Goal: Navigation & Orientation: Find specific page/section

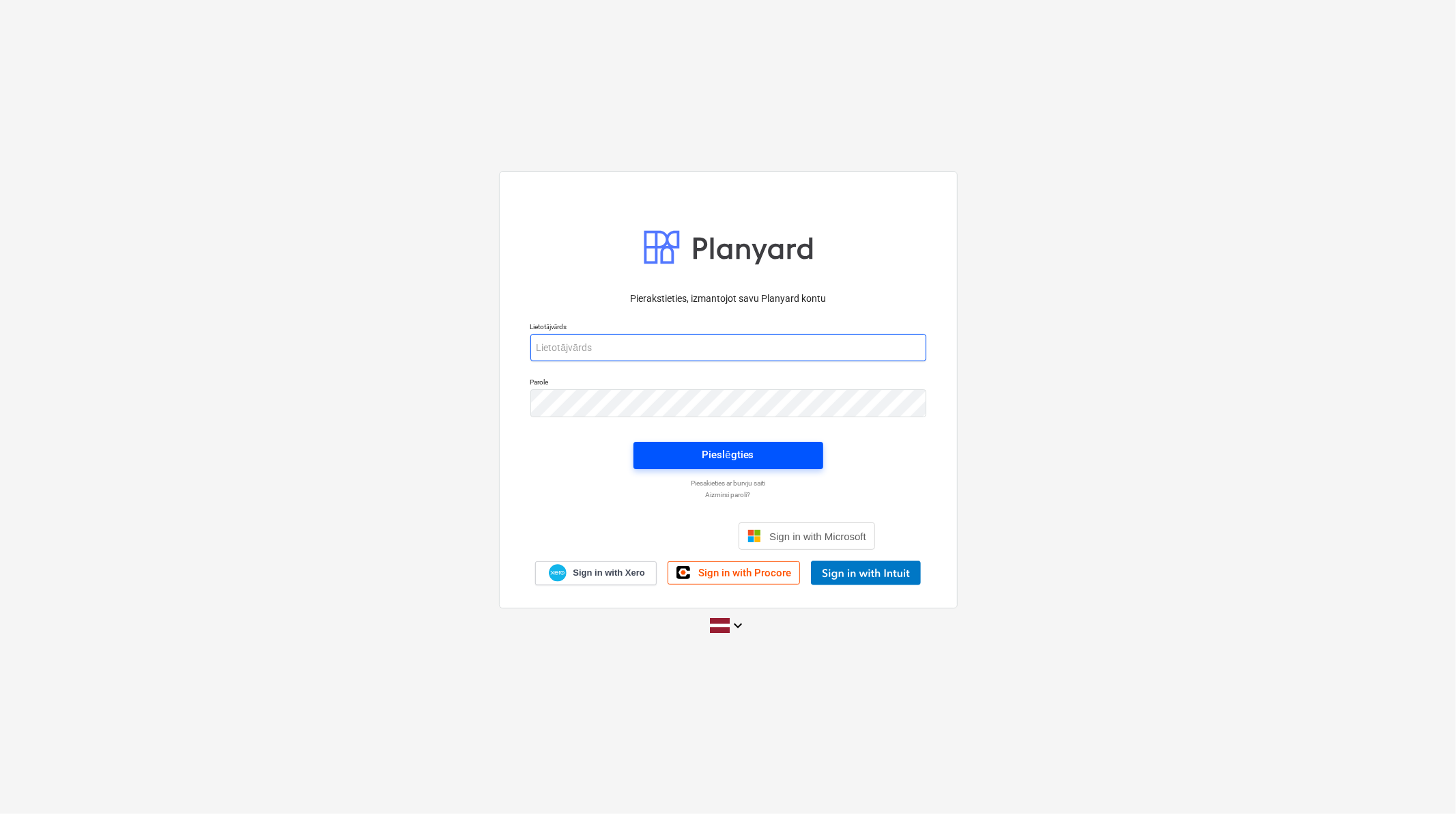
type input "[PERSON_NAME][EMAIL_ADDRESS][DOMAIN_NAME]"
click at [761, 458] on span "Pieslēgties" at bounding box center [728, 454] width 157 height 18
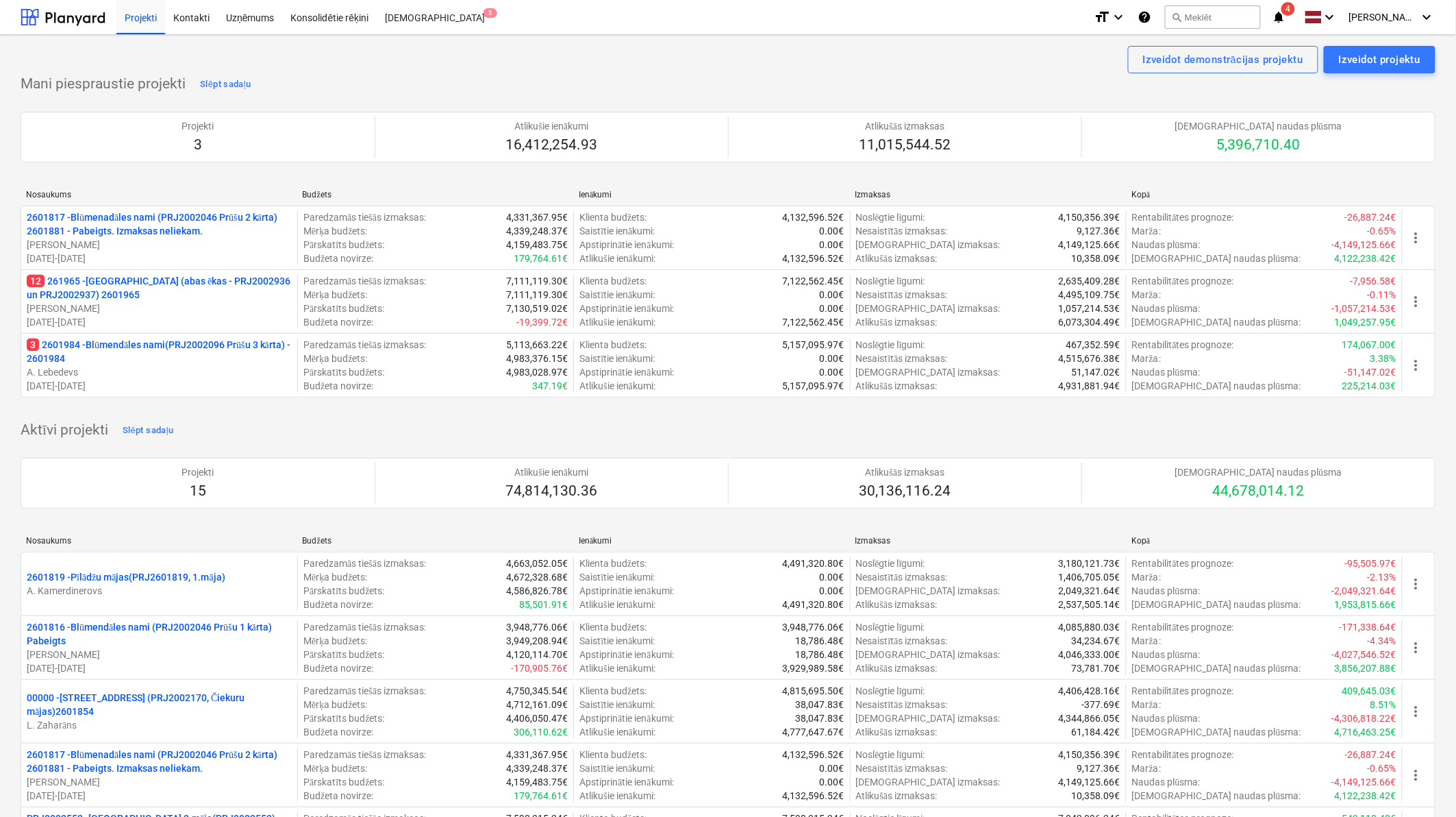
click at [164, 373] on p "A. Lebedevs" at bounding box center [160, 372] width 265 height 14
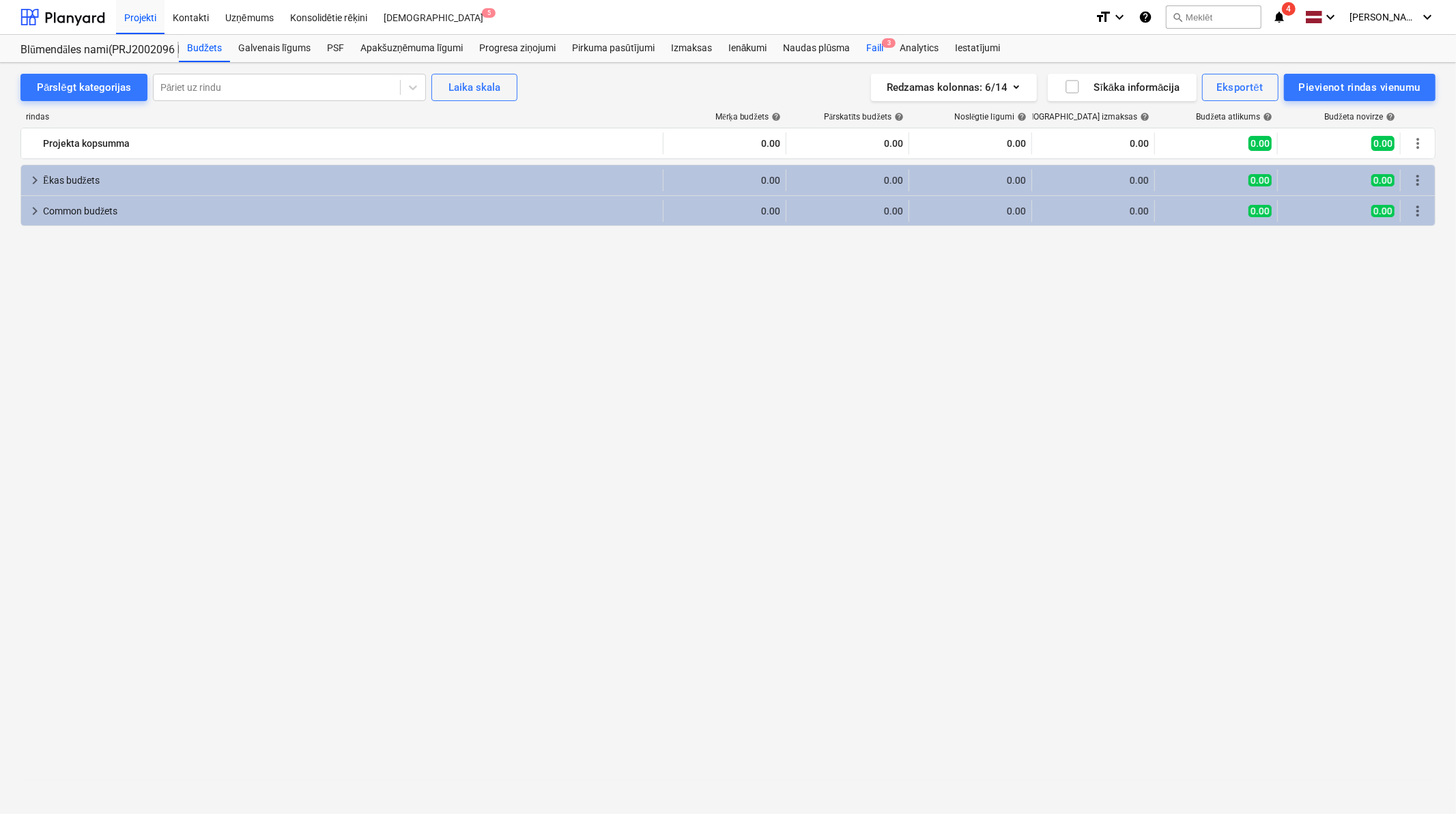
click at [880, 45] on div "Faili 3" at bounding box center [875, 47] width 33 height 27
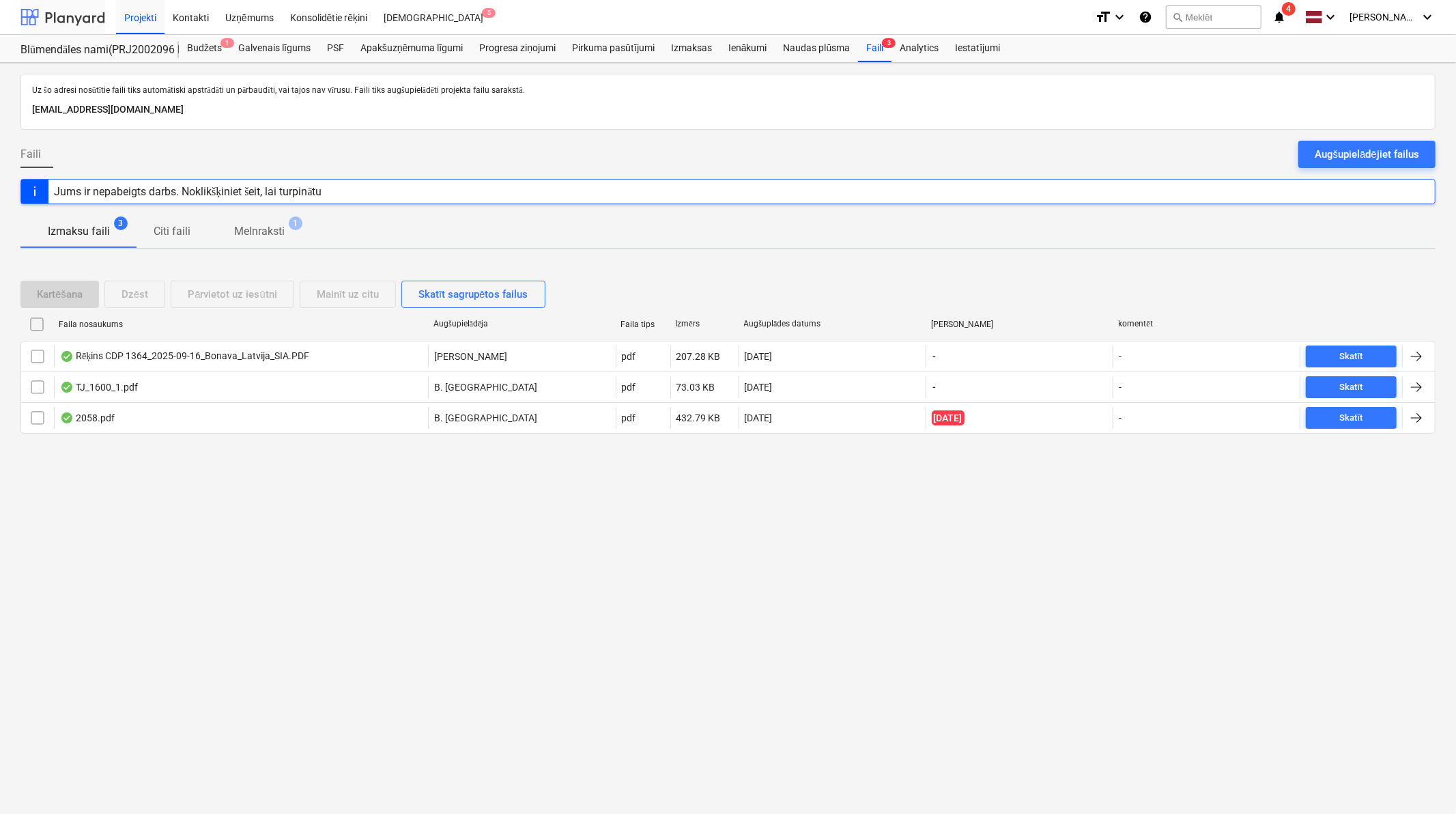
click at [64, 20] on div at bounding box center [62, 17] width 85 height 34
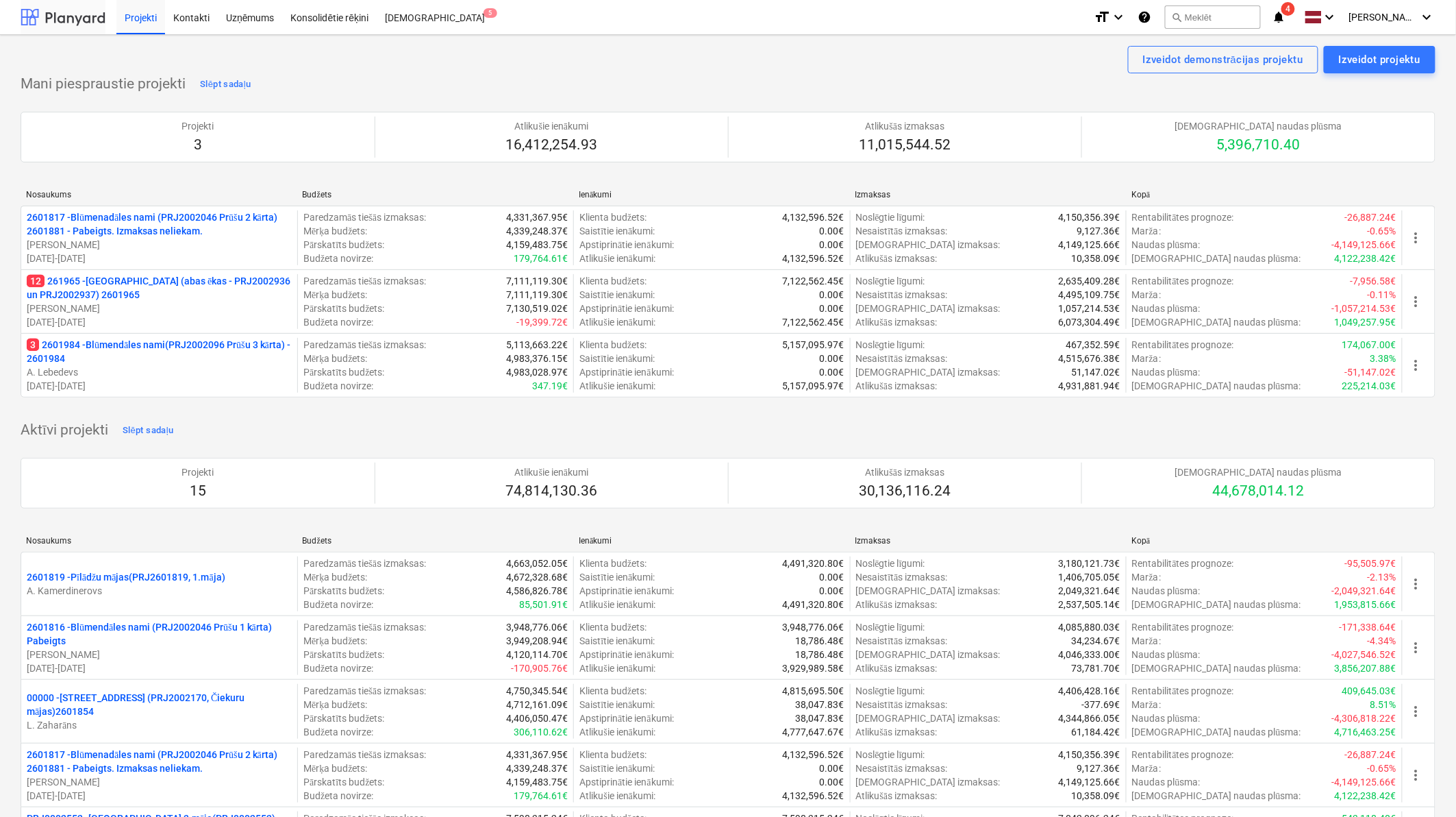
click at [74, 20] on div at bounding box center [63, 17] width 85 height 35
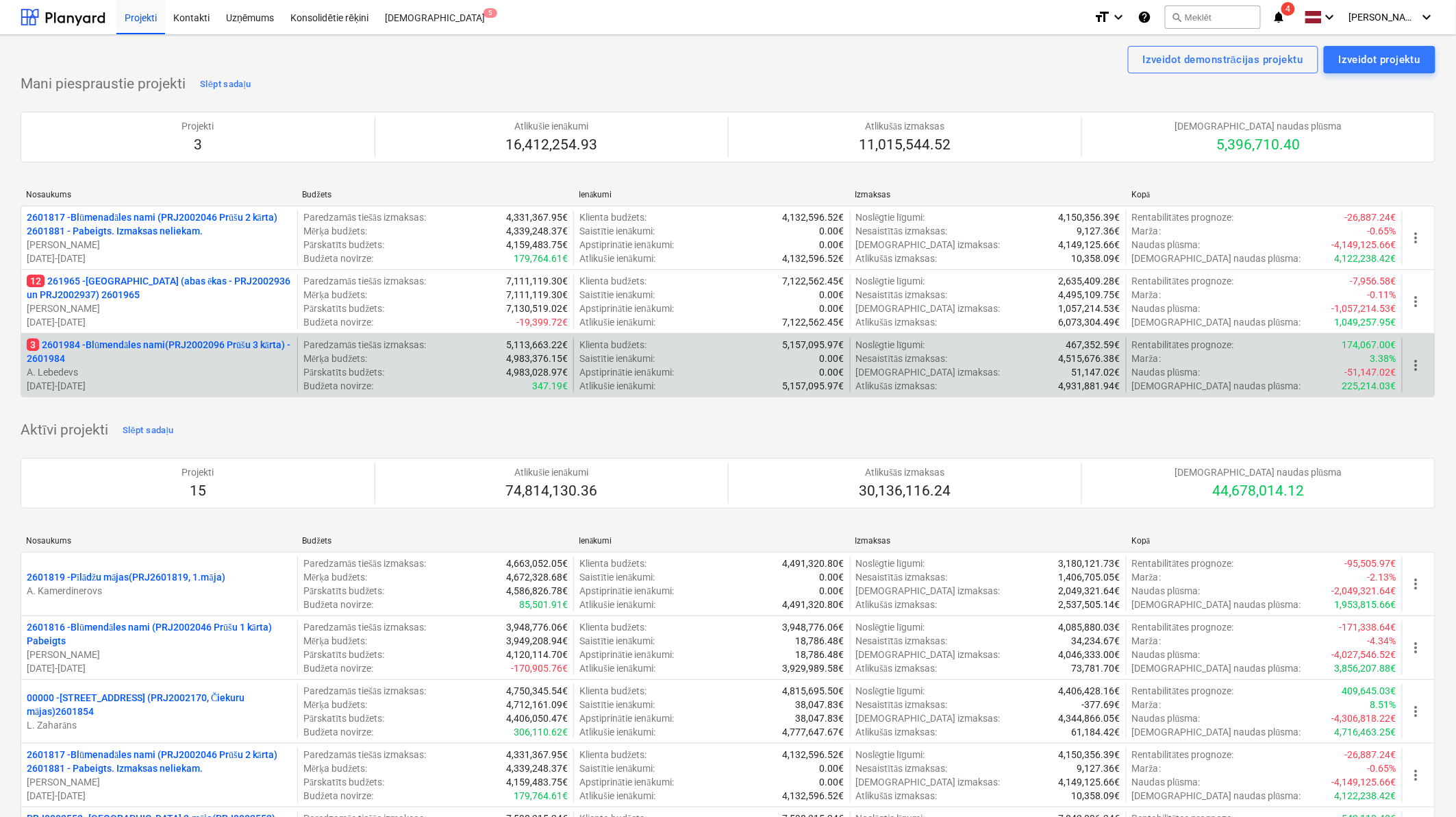
click at [199, 349] on p "3 2601984 - Blūmendāles nami(PRJ2002096 Prūšu 3 kārta) - 2601984" at bounding box center [160, 351] width 265 height 27
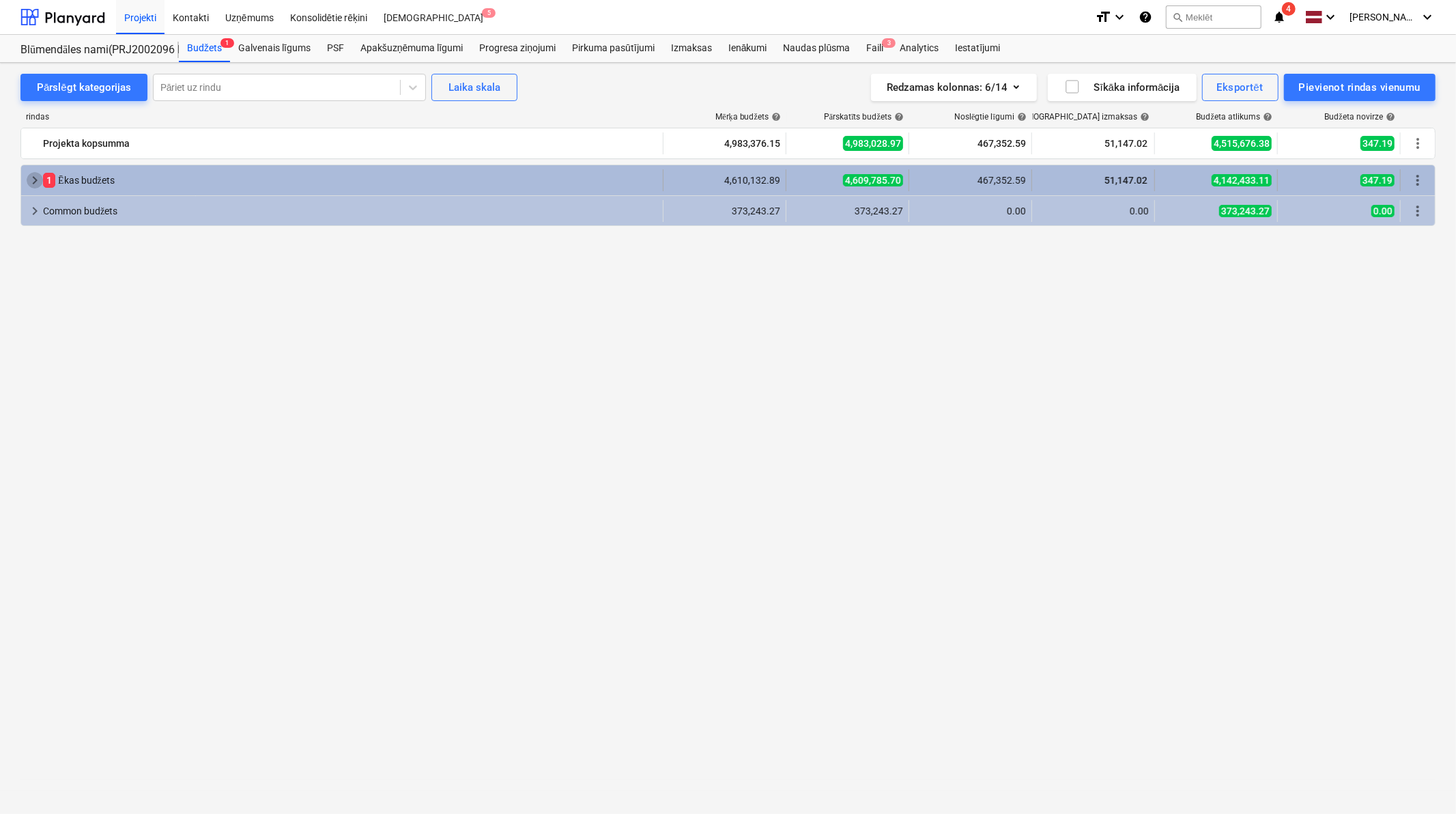
click at [30, 178] on span "keyboard_arrow_right" at bounding box center [35, 180] width 17 height 17
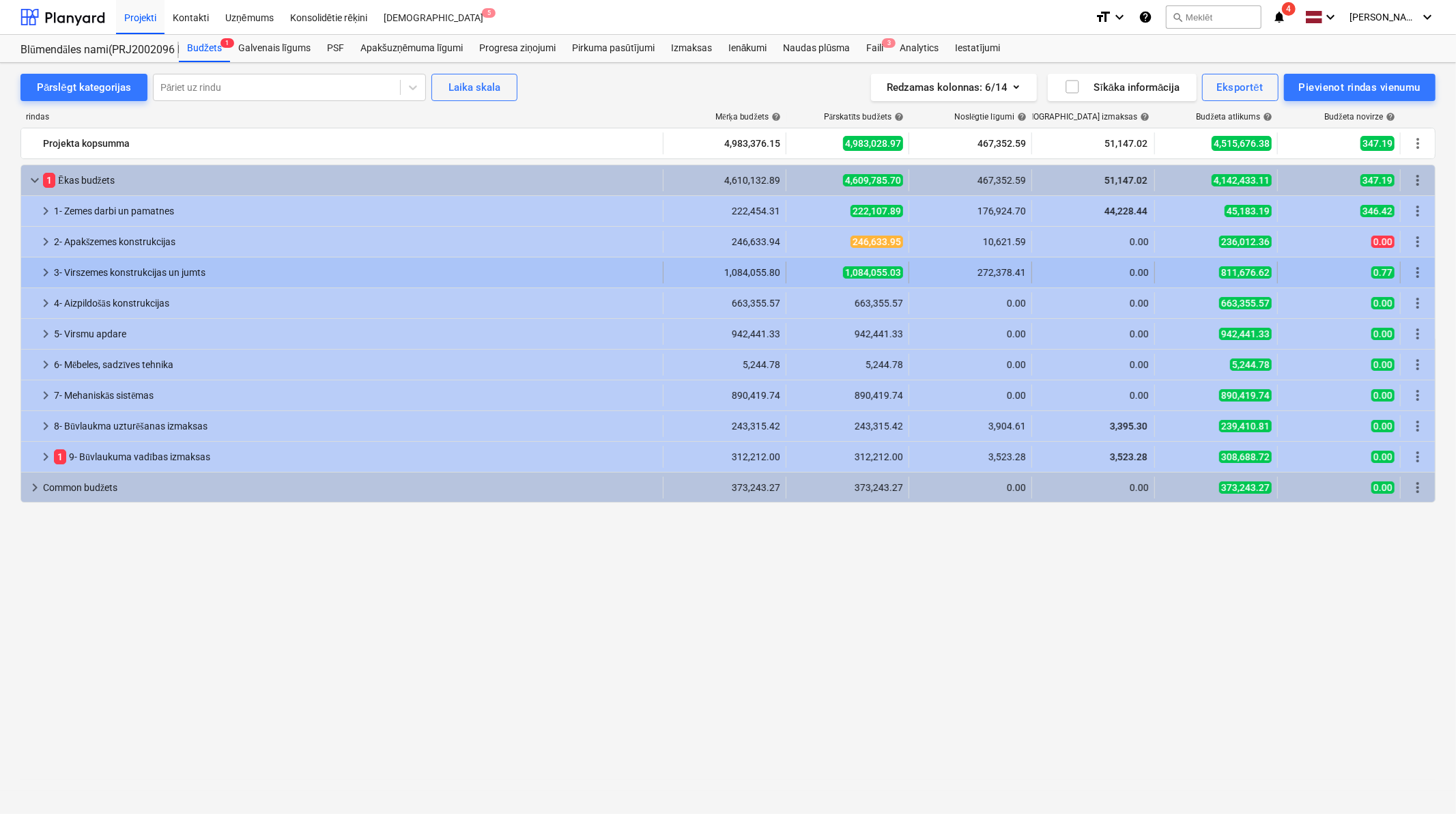
click at [43, 268] on span "keyboard_arrow_right" at bounding box center [46, 273] width 17 height 17
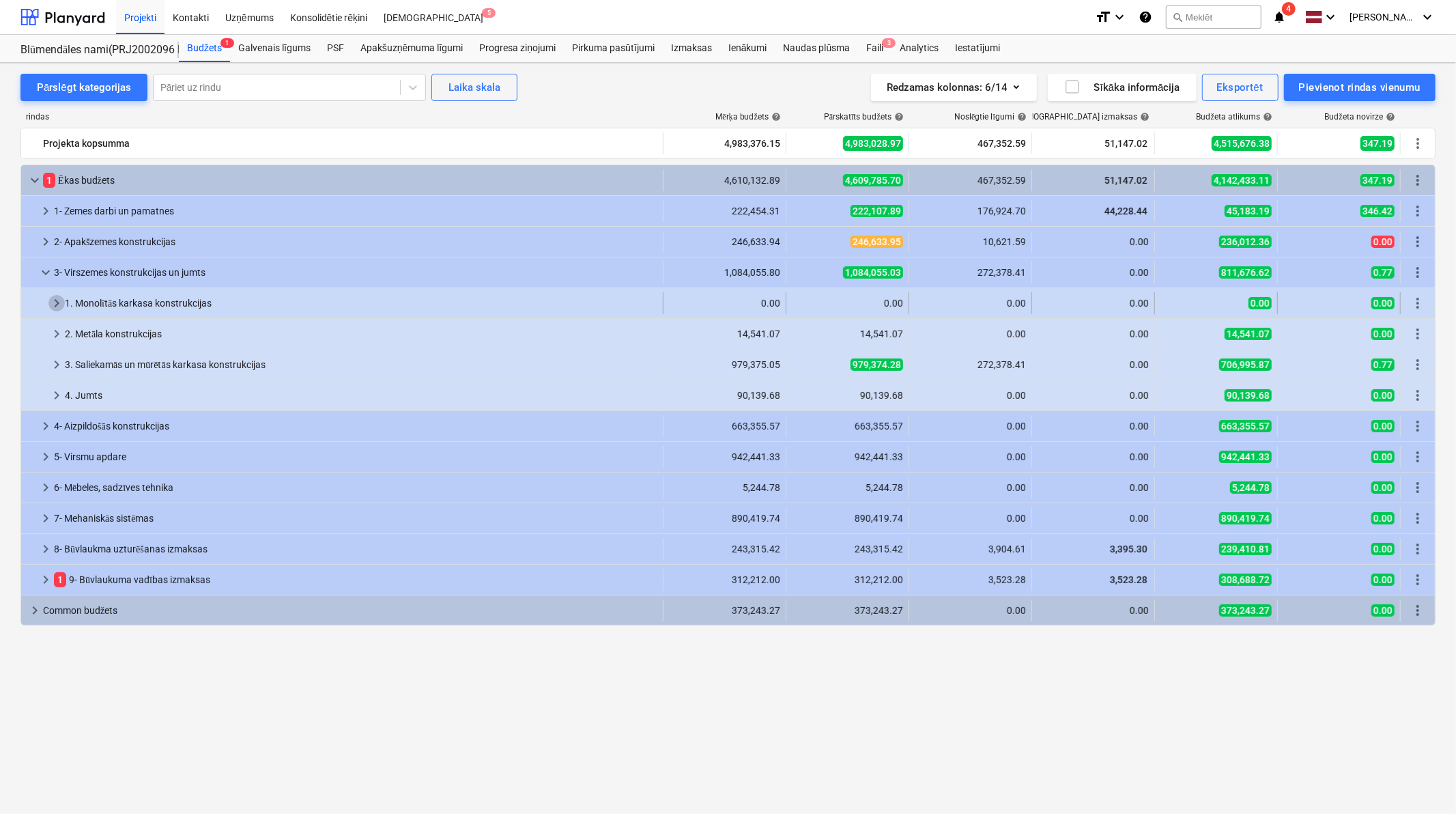
click at [48, 311] on span "keyboard_arrow_right" at bounding box center [57, 303] width 17 height 17
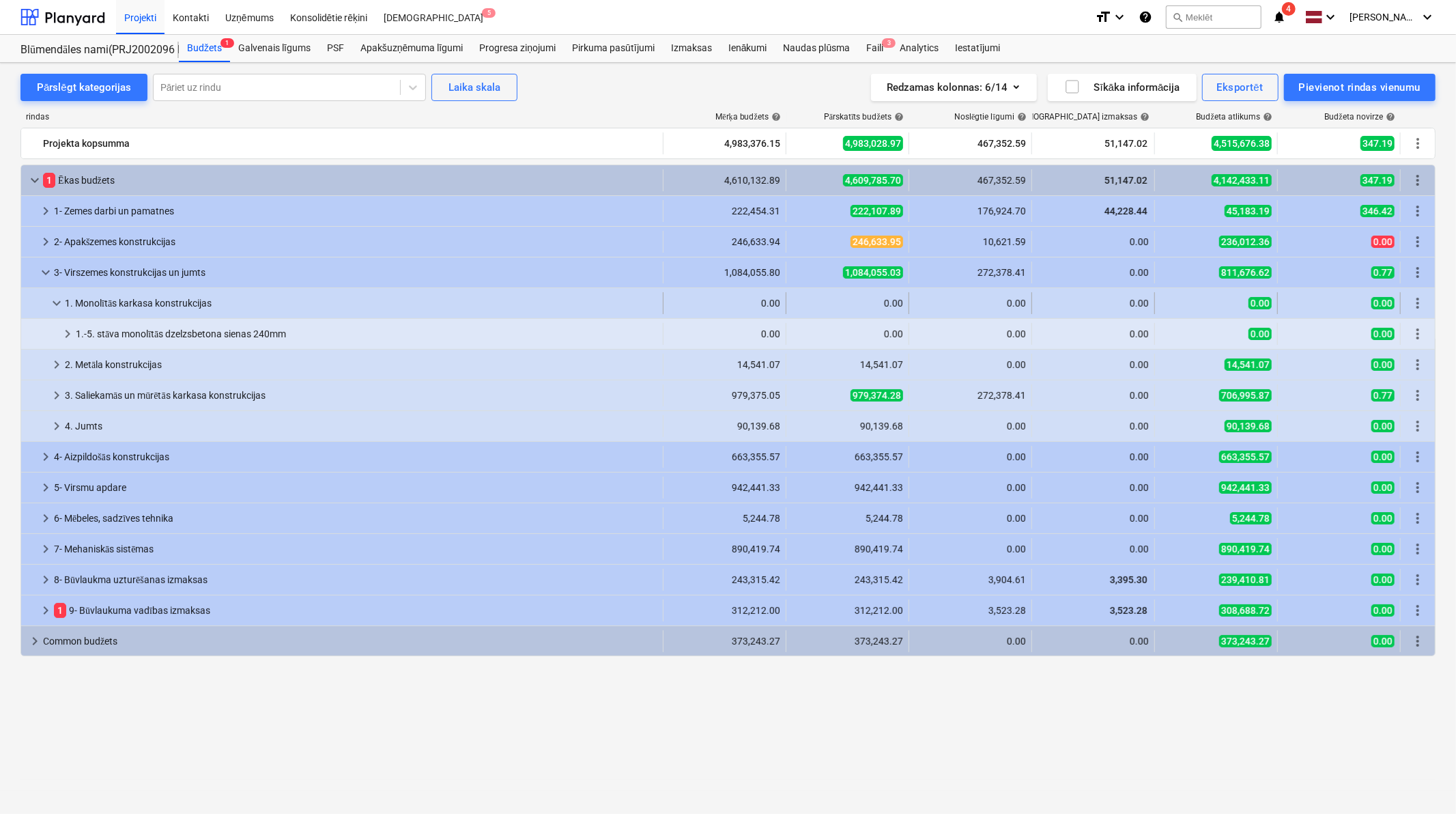
click at [50, 306] on span "keyboard_arrow_down" at bounding box center [57, 303] width 17 height 17
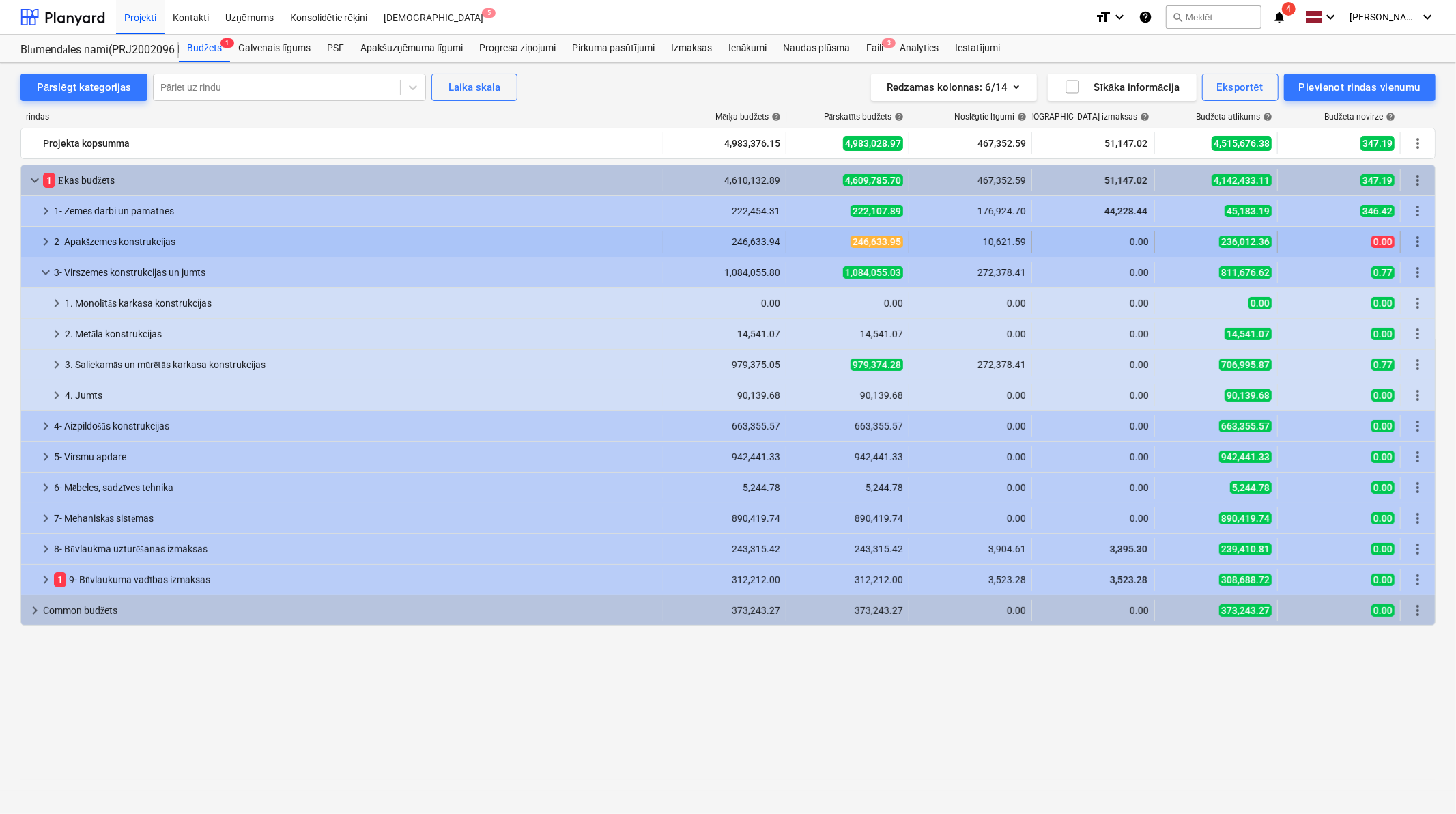
click at [47, 240] on span "keyboard_arrow_right" at bounding box center [46, 242] width 17 height 17
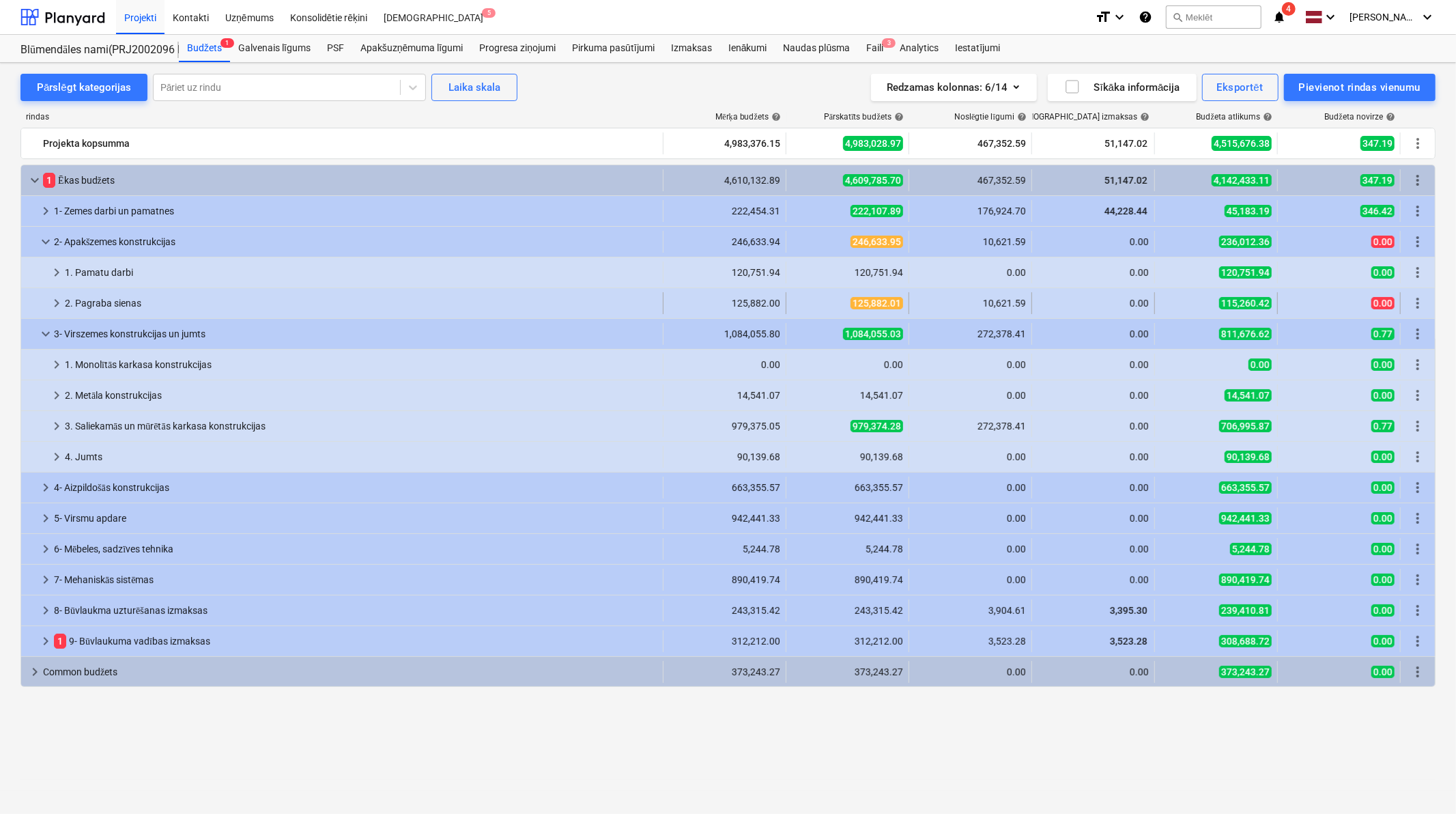
click at [48, 298] on span "keyboard_arrow_right" at bounding box center [57, 303] width 17 height 17
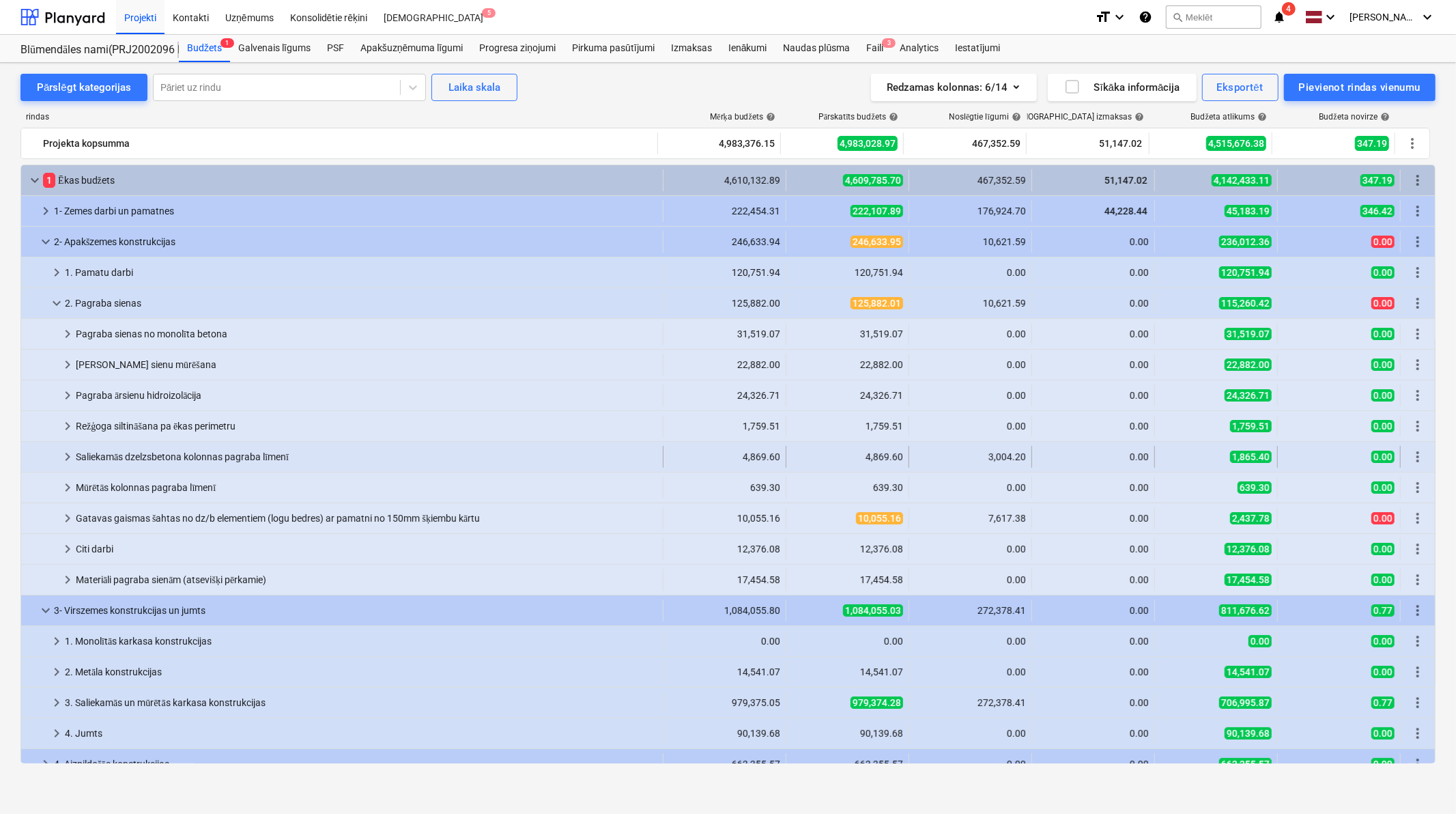
click at [65, 459] on span "keyboard_arrow_right" at bounding box center [68, 457] width 17 height 17
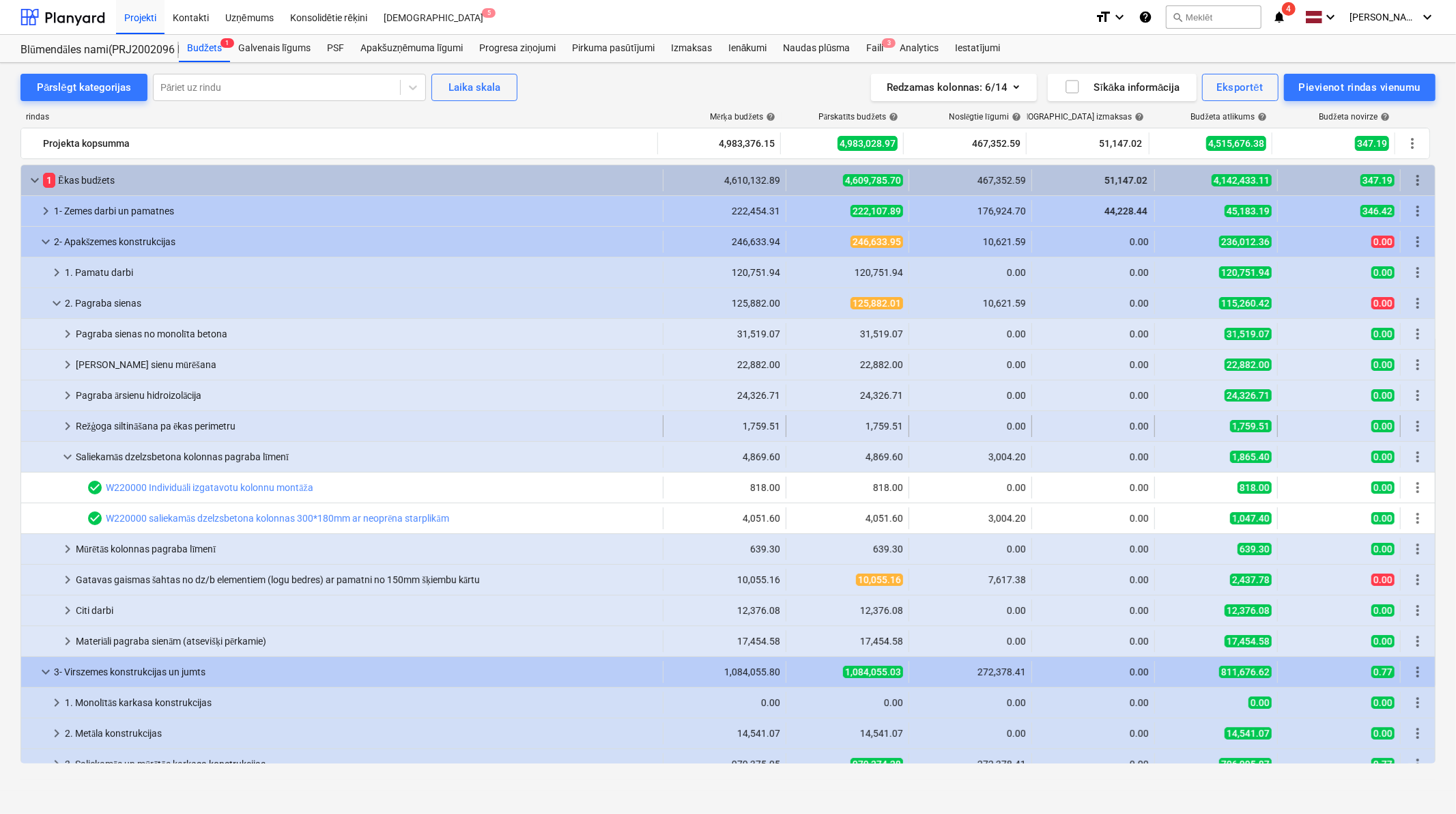
click at [65, 425] on span "keyboard_arrow_right" at bounding box center [68, 426] width 17 height 17
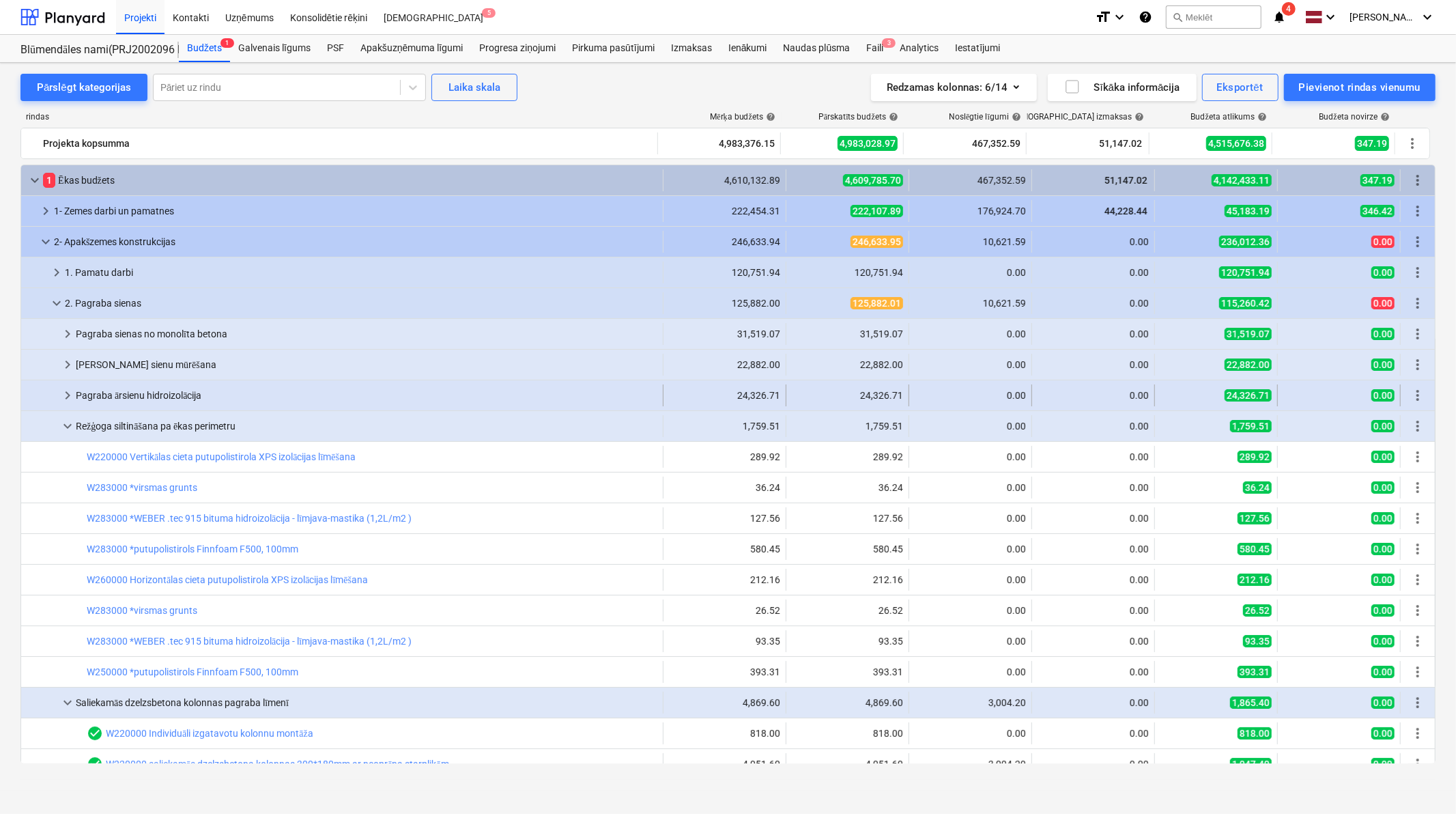
click at [63, 394] on span "keyboard_arrow_right" at bounding box center [68, 395] width 17 height 17
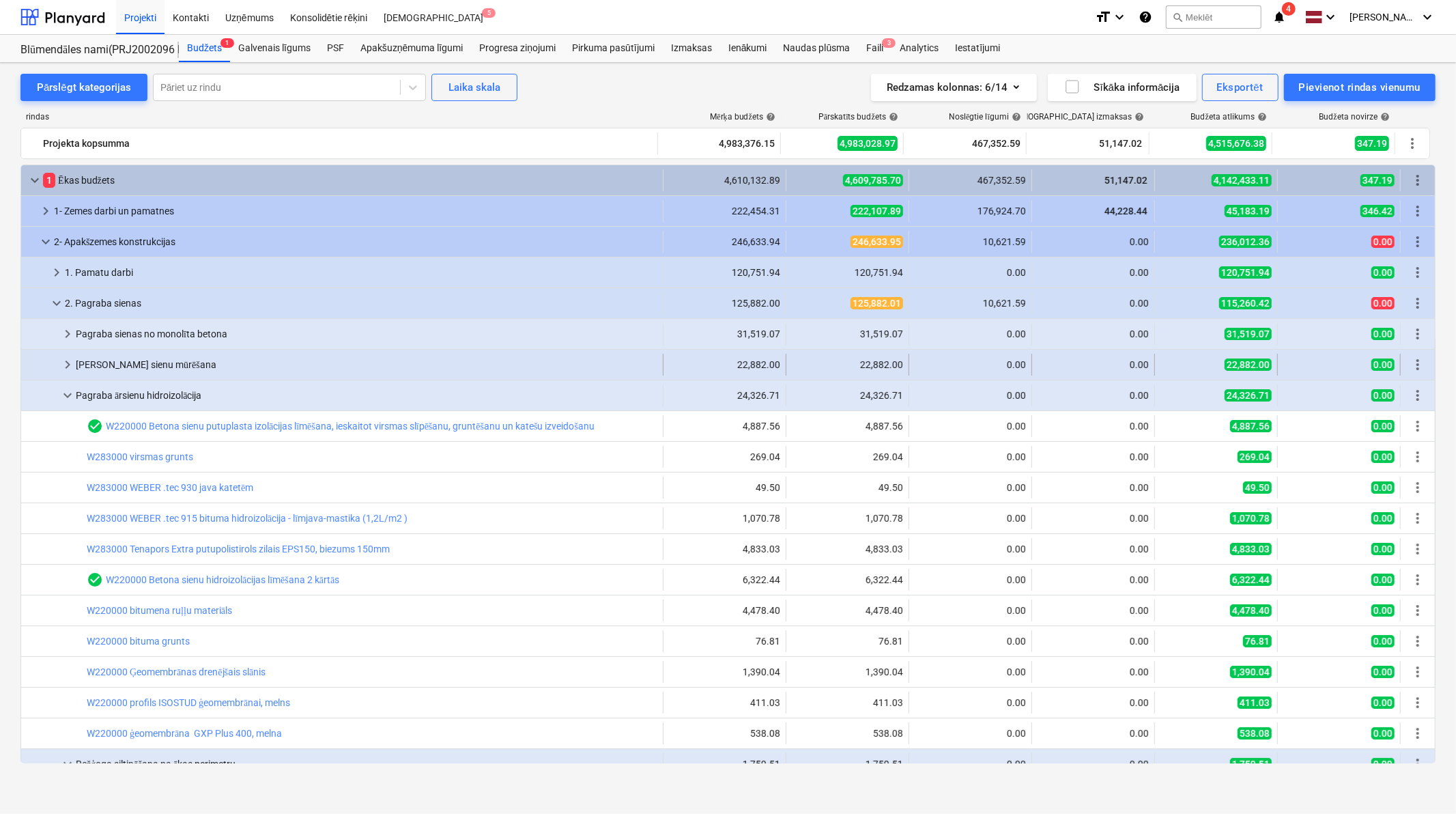
click at [55, 360] on div at bounding box center [43, 364] width 33 height 21
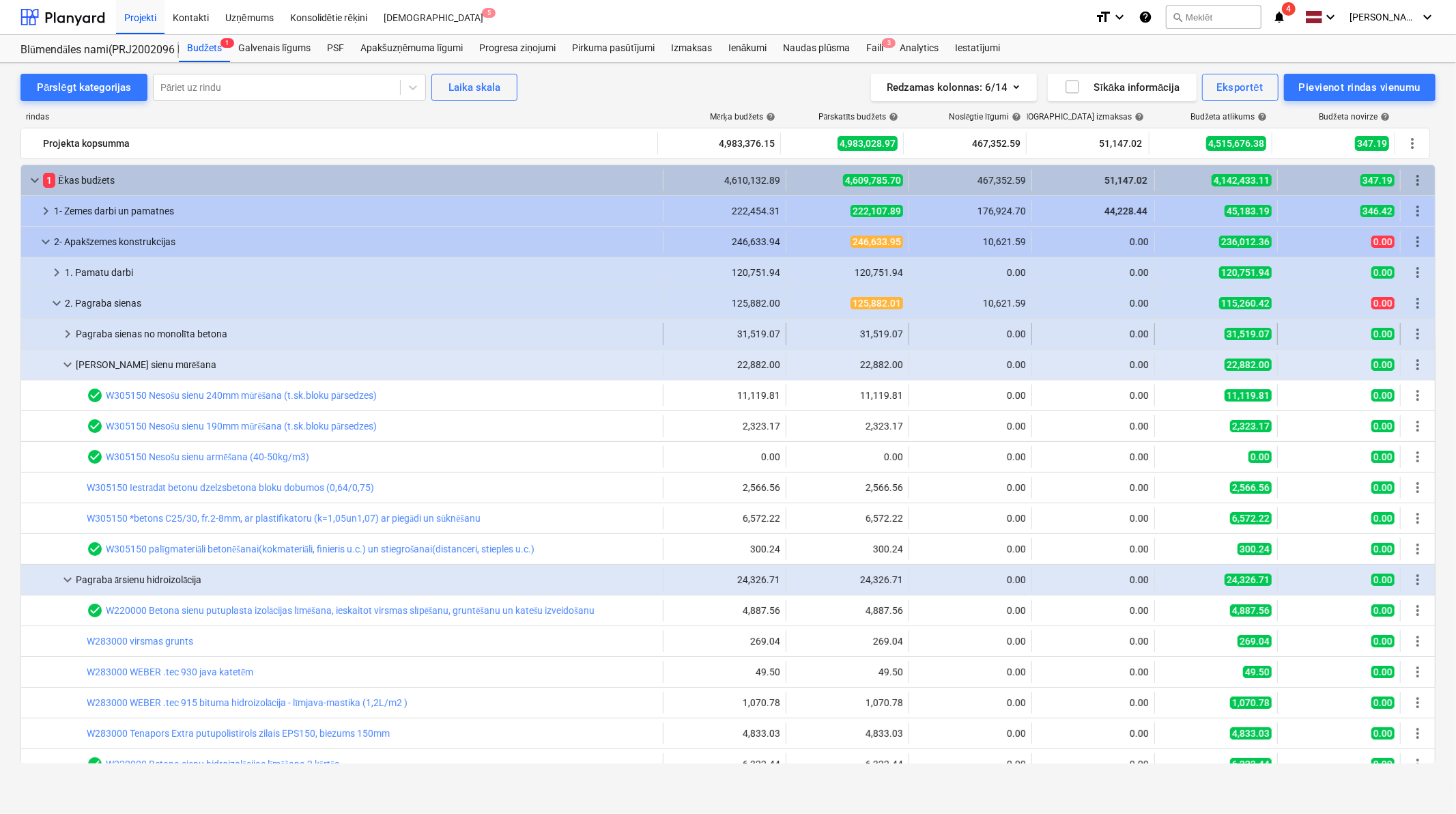
click at [65, 338] on span "keyboard_arrow_right" at bounding box center [68, 334] width 17 height 17
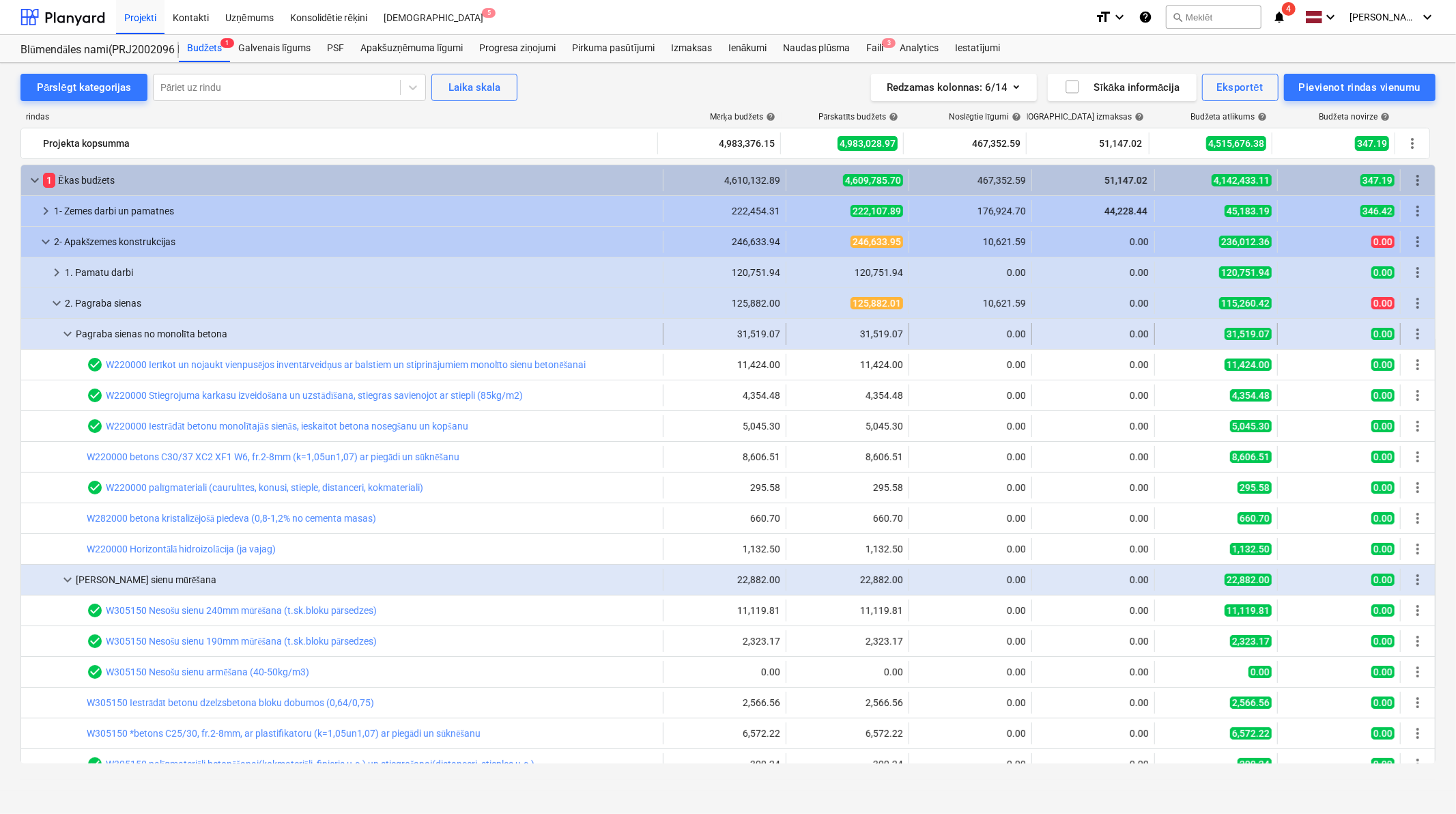
click at [63, 337] on span "keyboard_arrow_down" at bounding box center [68, 334] width 17 height 17
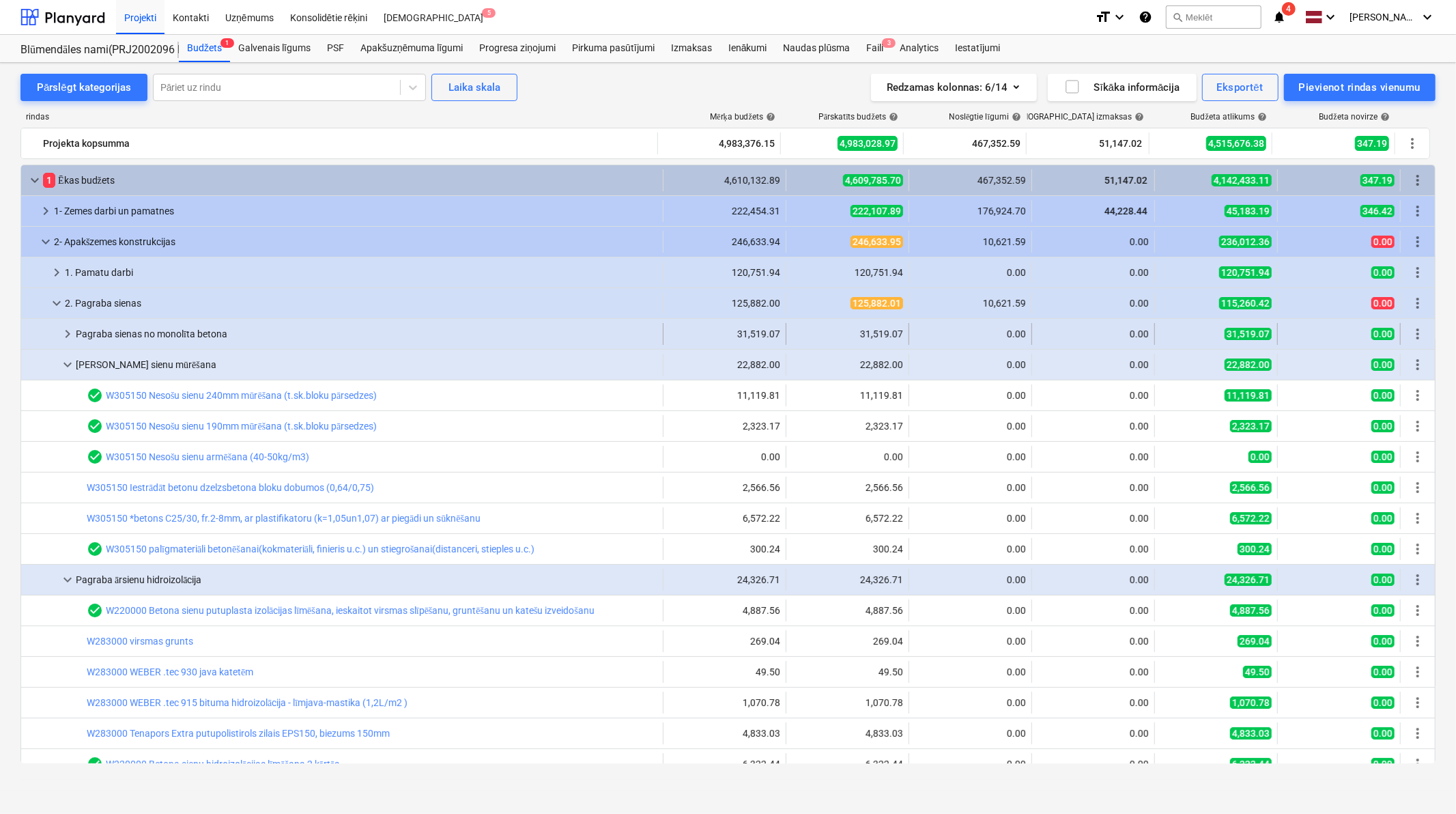
click at [64, 332] on span "keyboard_arrow_right" at bounding box center [68, 334] width 17 height 17
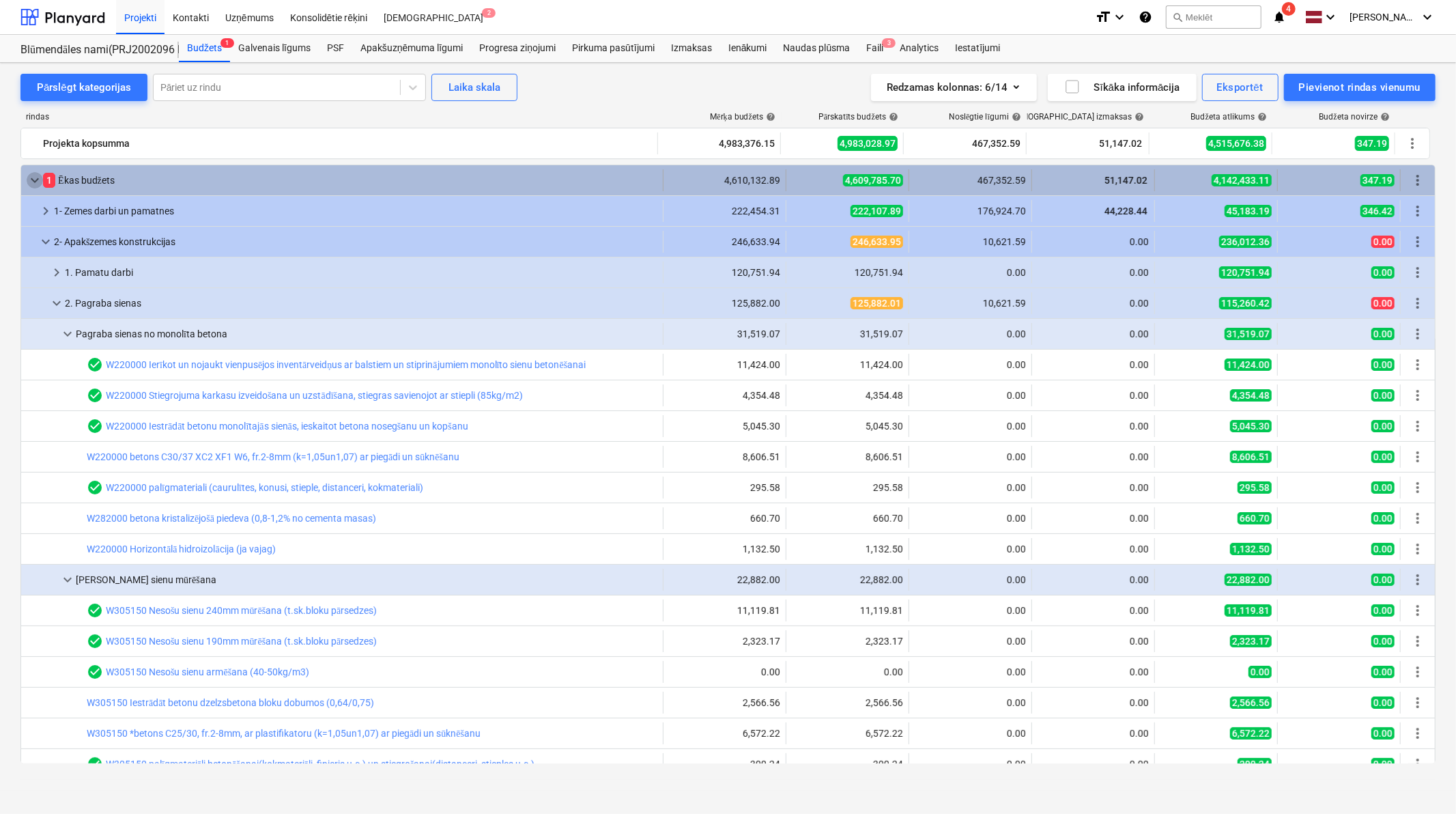
click at [37, 179] on span "keyboard_arrow_down" at bounding box center [35, 180] width 17 height 17
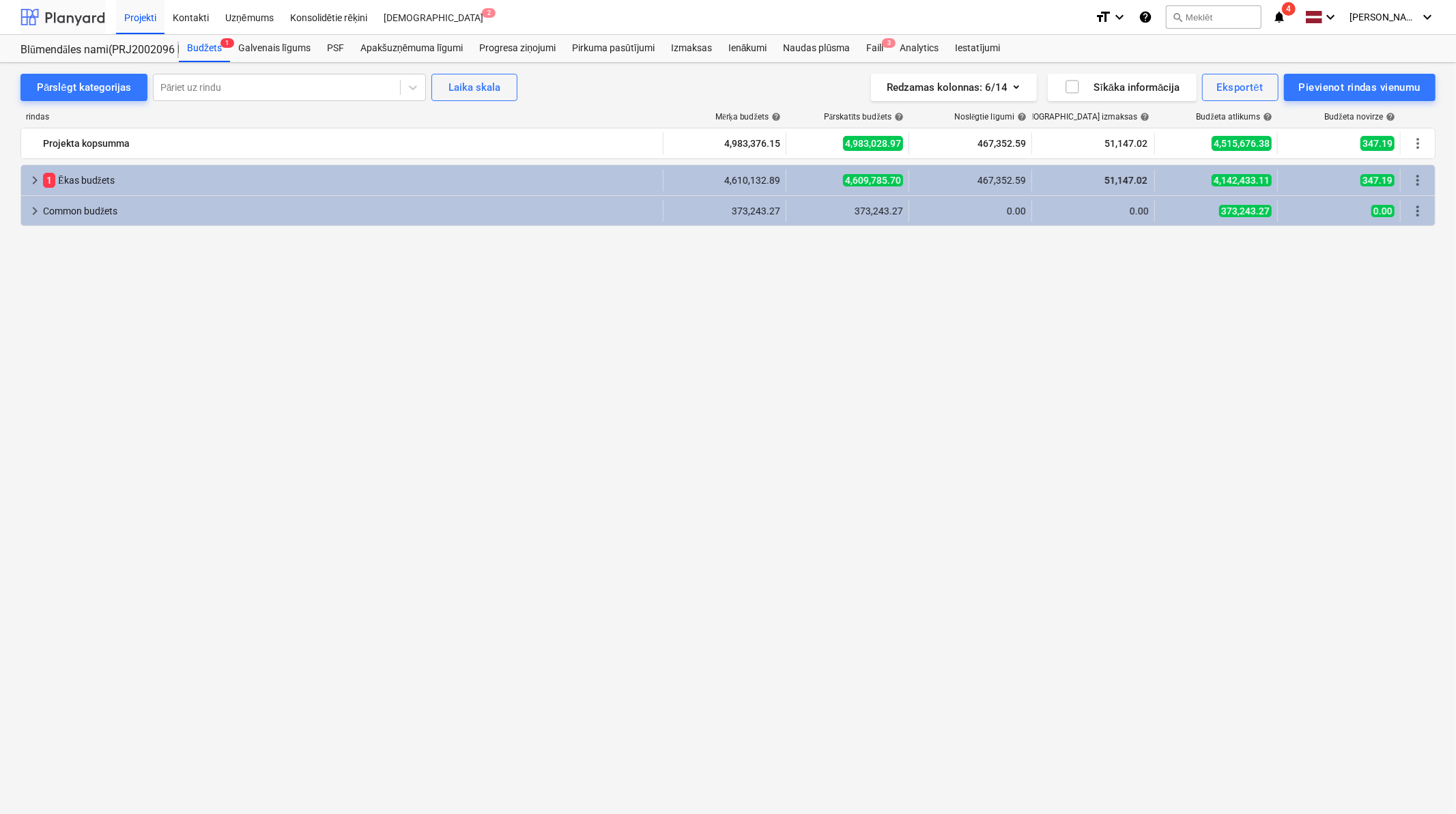
click at [65, 16] on div at bounding box center [62, 17] width 85 height 34
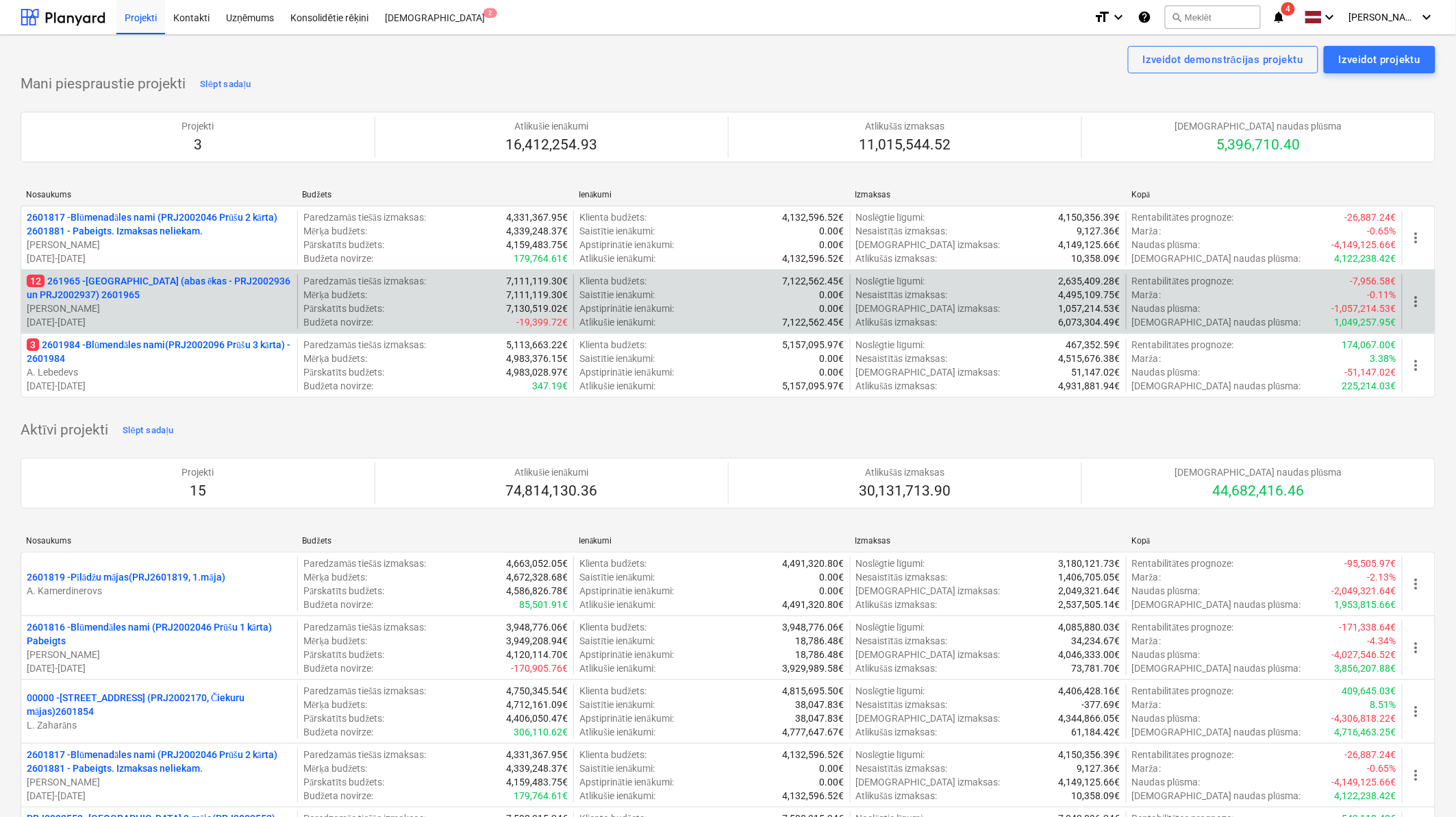
click at [114, 297] on p "12 261965 - [GEOGRAPHIC_DATA] (abas ēkas - PRJ2002936 un PRJ2002937) 2601965" at bounding box center [160, 288] width 265 height 27
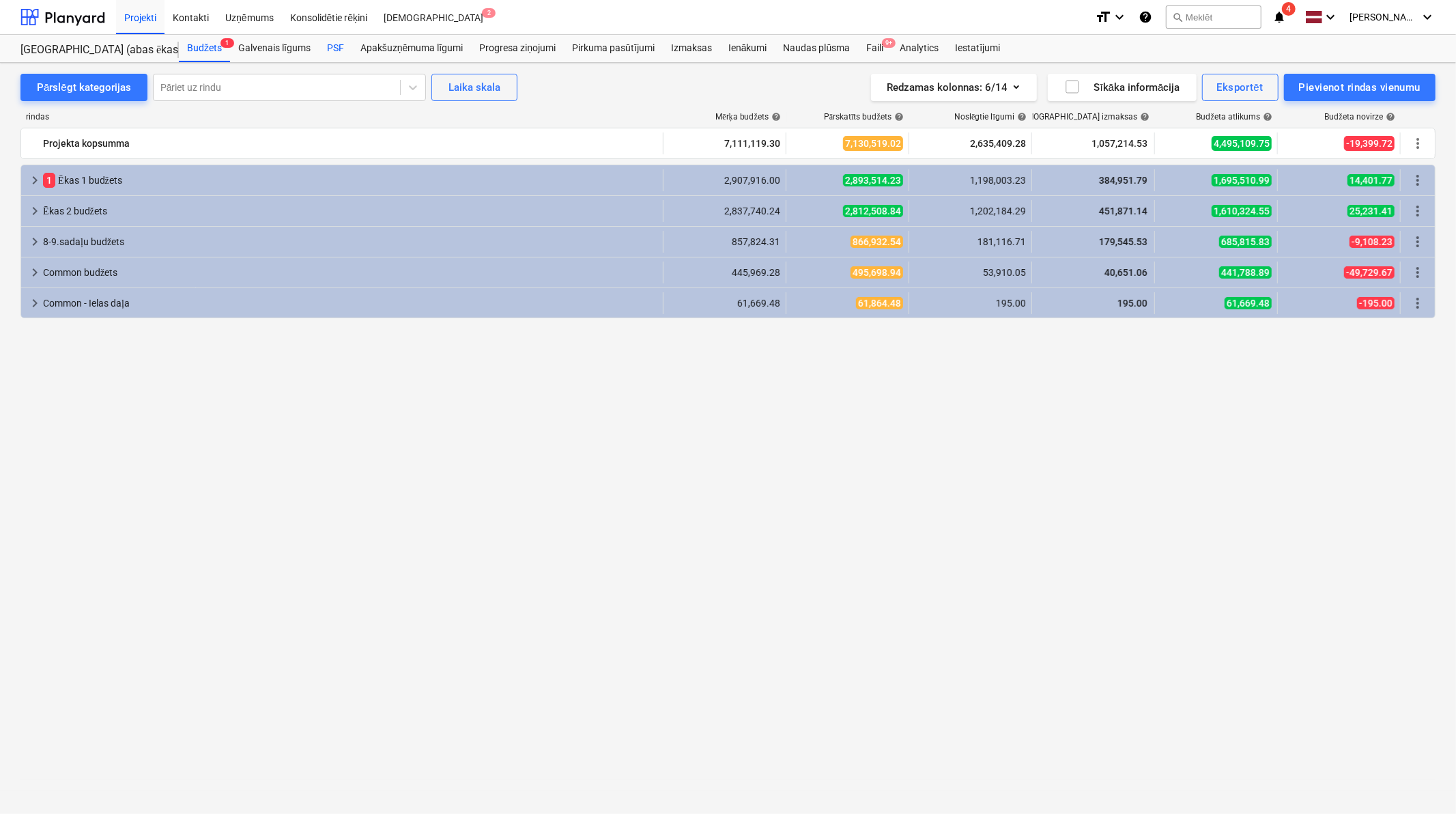
click at [327, 49] on div "PSF" at bounding box center [336, 47] width 33 height 27
click at [345, 48] on div "PSF" at bounding box center [336, 47] width 33 height 27
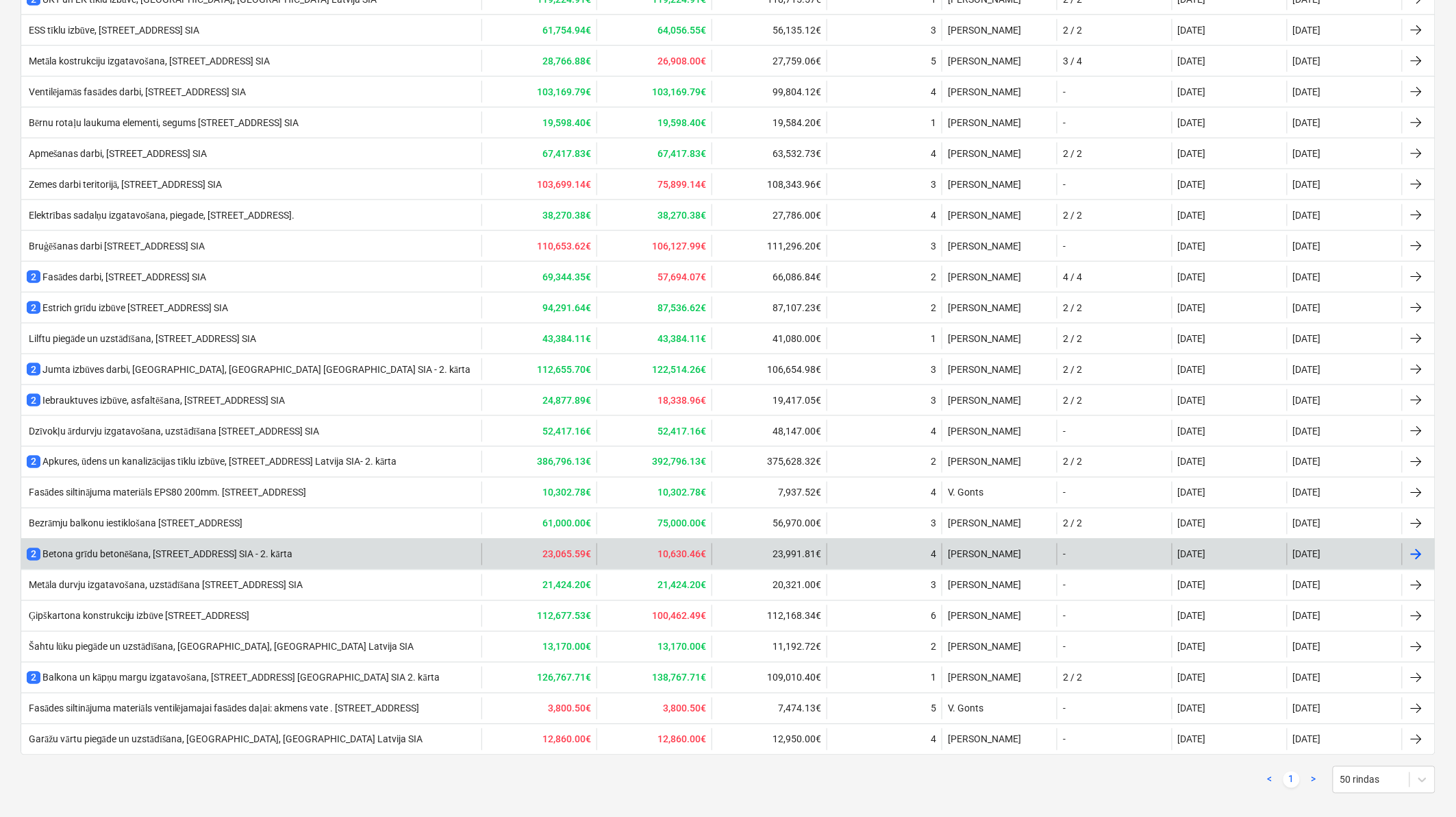
scroll to position [662, 0]
